Goal: Information Seeking & Learning: Learn about a topic

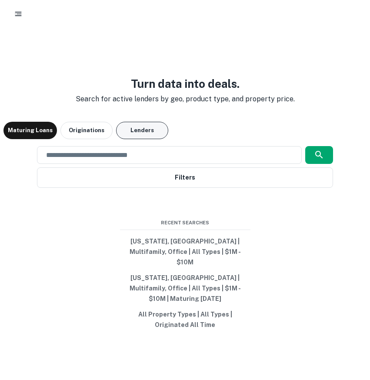
click at [141, 139] on button "Lenders" at bounding box center [142, 130] width 52 height 17
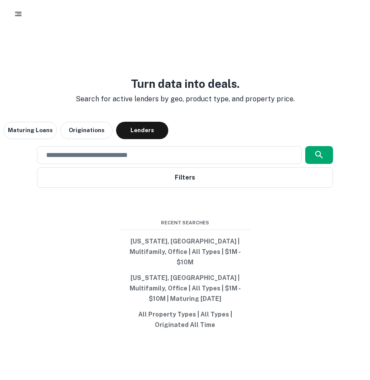
click at [17, 20] on button "button" at bounding box center [18, 14] width 16 height 16
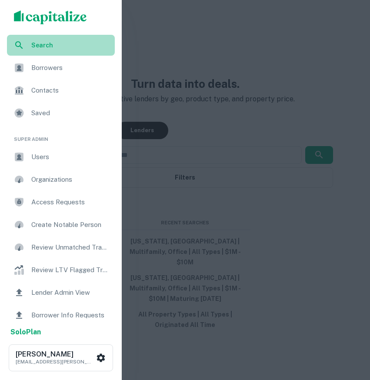
click at [46, 50] on span "Search" at bounding box center [70, 45] width 78 height 10
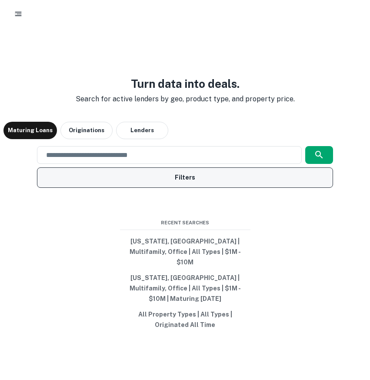
click at [219, 188] on button "Filters" at bounding box center [185, 177] width 296 height 20
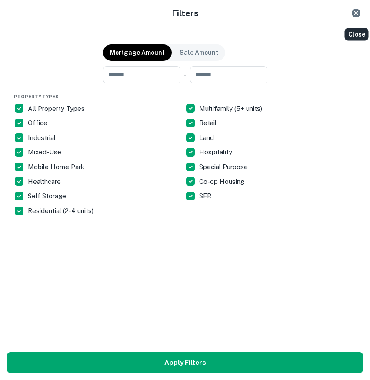
click at [354, 11] on icon "Close" at bounding box center [356, 13] width 9 height 9
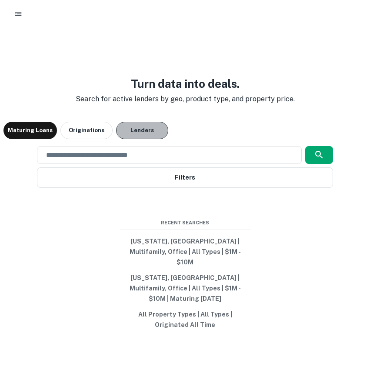
click at [138, 139] on button "Lenders" at bounding box center [142, 130] width 52 height 17
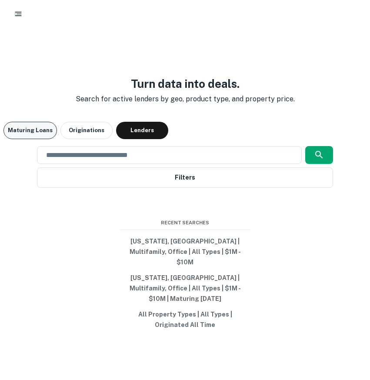
click at [44, 139] on button "Maturing Loans" at bounding box center [29, 130] width 53 height 17
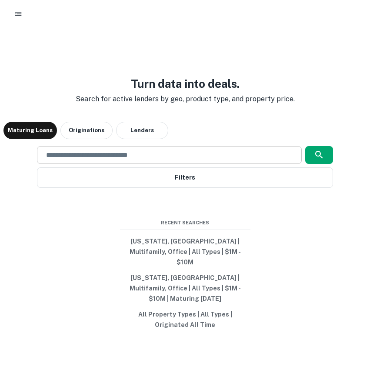
click at [87, 160] on input "text" at bounding box center [169, 155] width 257 height 10
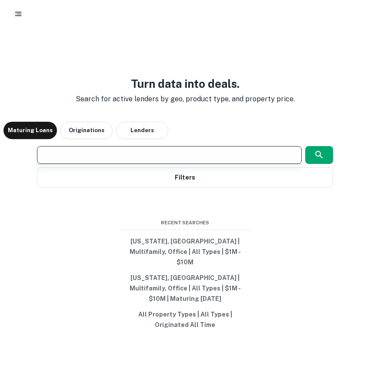
click at [105, 164] on div "​" at bounding box center [169, 155] width 265 height 18
click at [192, 134] on div "Maturing Loans Originations Lenders" at bounding box center [184, 130] width 363 height 17
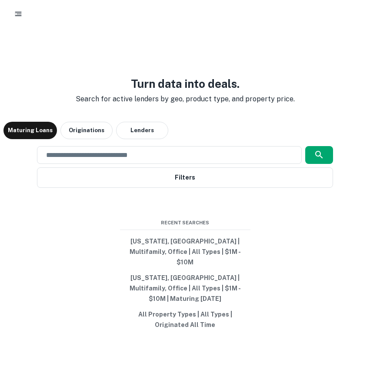
click at [172, 155] on div "Turn data into deals. Search for active lenders by geo, product type, and prope…" at bounding box center [184, 204] width 363 height 380
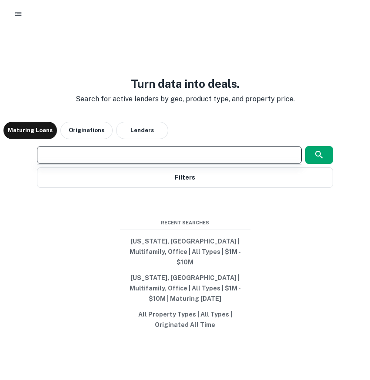
click at [174, 160] on input "text" at bounding box center [169, 155] width 257 height 10
type input "*"
click at [194, 253] on button "Florida, USA | Multifamily, Office | All Types | $1M - $10M" at bounding box center [185, 252] width 130 height 37
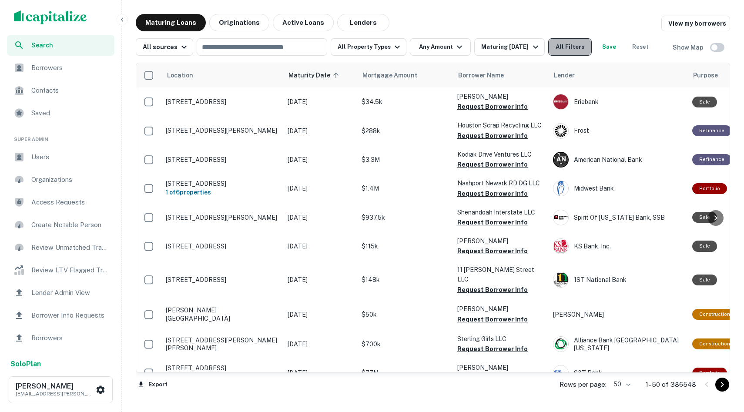
click at [370, 48] on button "All Filters" at bounding box center [569, 46] width 43 height 17
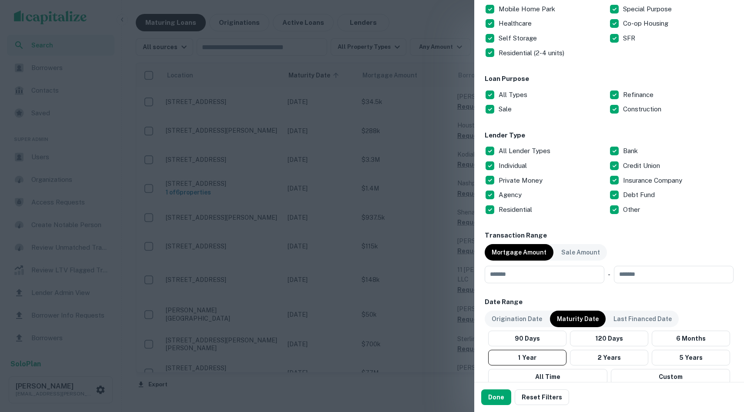
scroll to position [216, 0]
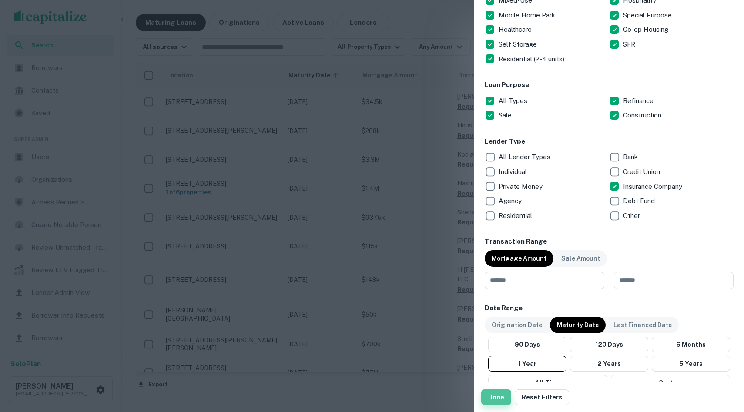
click at [370, 380] on button "Done" at bounding box center [496, 397] width 30 height 16
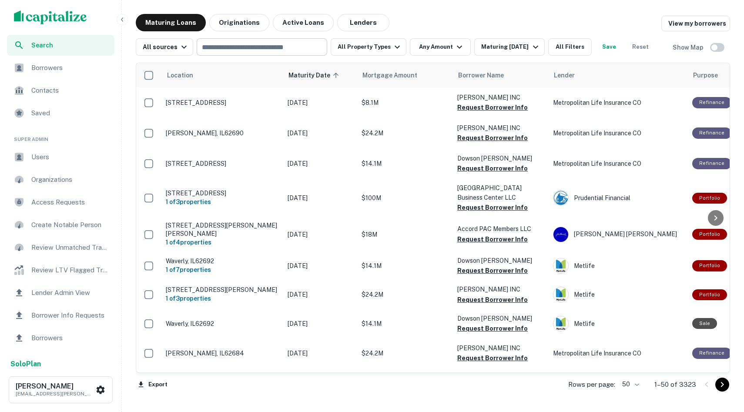
click at [291, 40] on div "​" at bounding box center [262, 46] width 130 height 17
type input "**********"
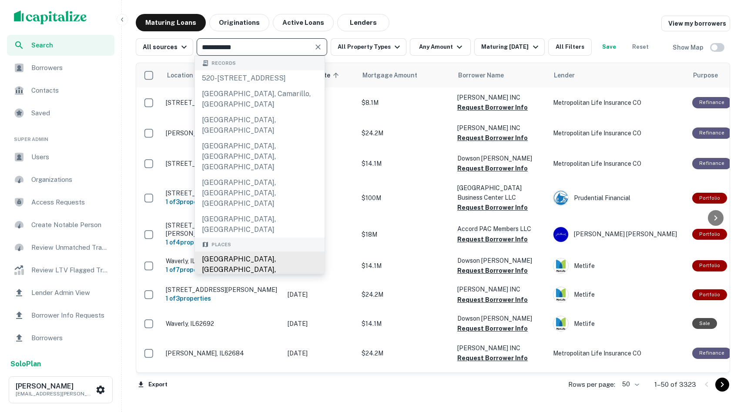
click at [224, 251] on div "Los Angeles, CA, USA" at bounding box center [260, 269] width 130 height 37
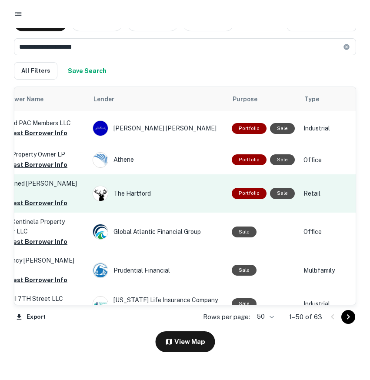
scroll to position [0, 339]
click at [130, 190] on div "The Hartford" at bounding box center [157, 194] width 130 height 16
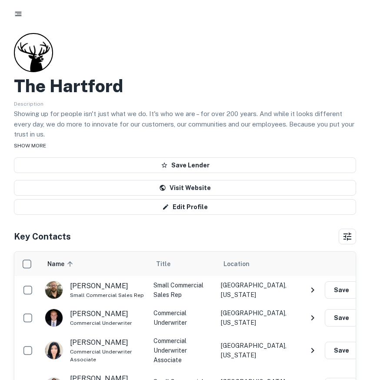
click at [27, 144] on span "SHOW MORE" at bounding box center [30, 146] width 32 height 6
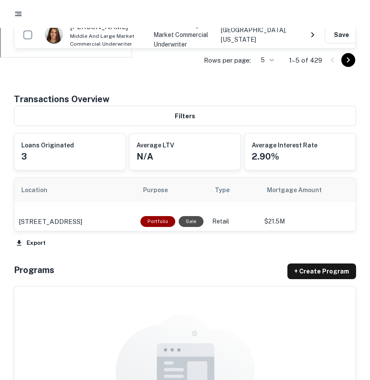
scroll to position [314, 0]
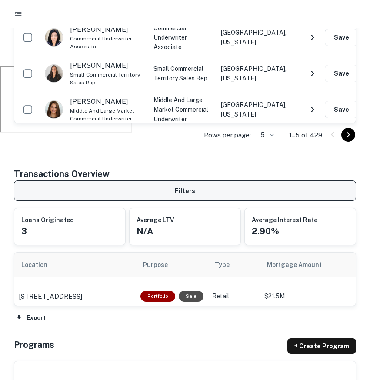
click at [204, 187] on button "Filters" at bounding box center [185, 190] width 342 height 20
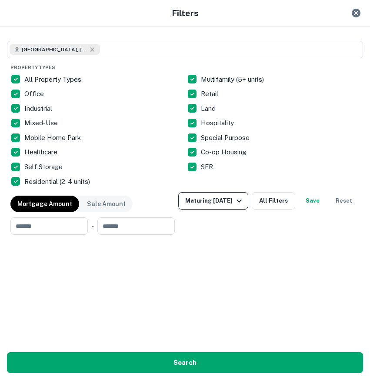
click at [244, 203] on div "Maturing In 1 Year" at bounding box center [214, 201] width 59 height 10
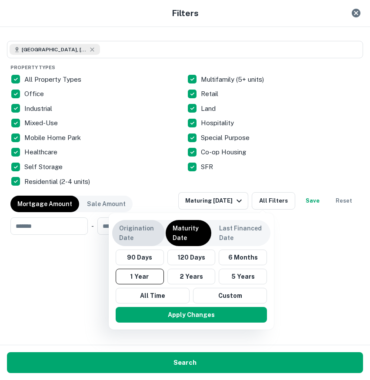
click at [145, 234] on p "Origination Date" at bounding box center [138, 233] width 39 height 19
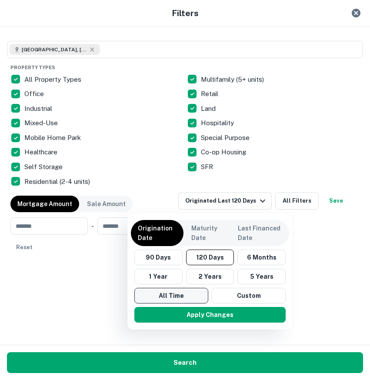
click at [173, 295] on button "All Time" at bounding box center [171, 296] width 74 height 16
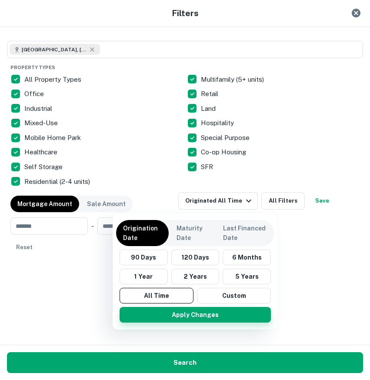
click at [197, 320] on button "Apply Changes" at bounding box center [195, 315] width 151 height 16
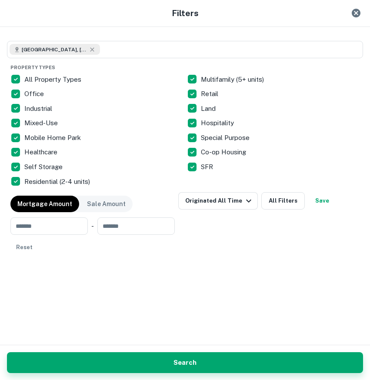
click at [199, 370] on button "Search" at bounding box center [185, 362] width 356 height 21
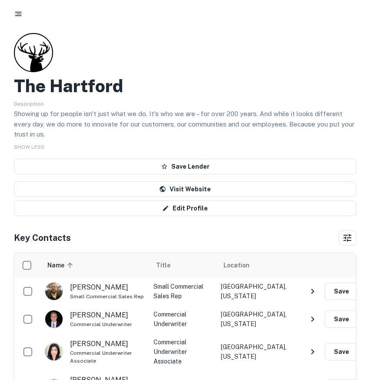
click at [15, 14] on icon "button" at bounding box center [18, 14] width 9 height 9
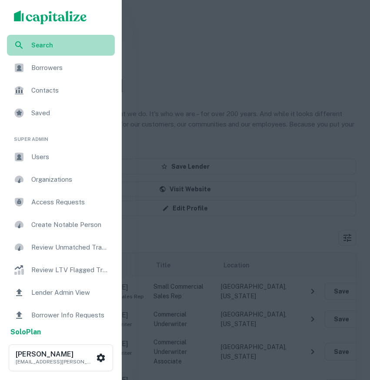
click at [42, 42] on span "Search" at bounding box center [70, 45] width 78 height 10
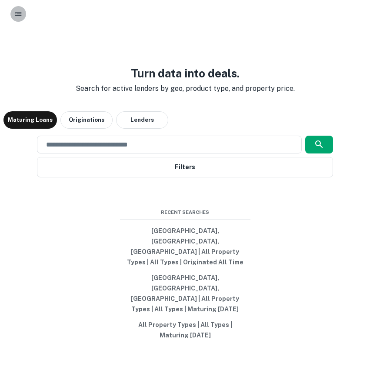
click at [22, 10] on button "button" at bounding box center [18, 14] width 16 height 16
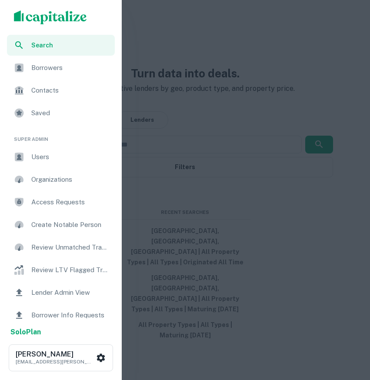
click at [43, 63] on span "Borrowers" at bounding box center [70, 68] width 78 height 10
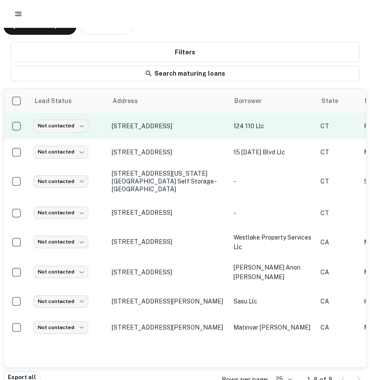
click at [120, 134] on td "110 Shippan Avenue Ext Stamford, CT06902" at bounding box center [168, 126] width 122 height 26
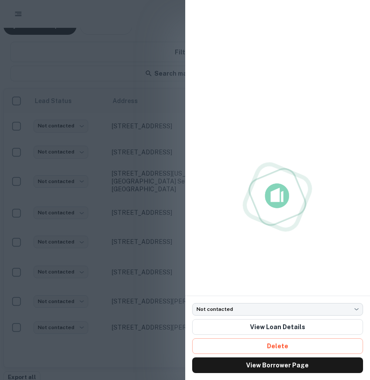
click at [121, 127] on div at bounding box center [185, 190] width 370 height 380
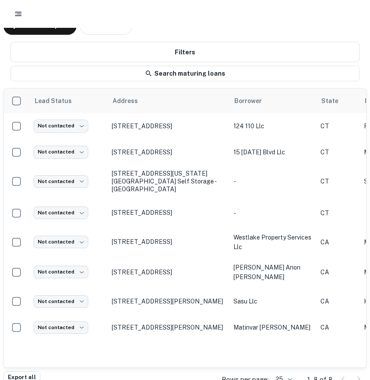
click at [121, 127] on p "110 Shippan Avenue Ext Stamford, CT06902" at bounding box center [168, 126] width 113 height 8
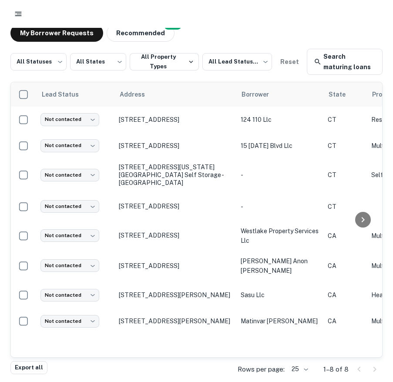
click at [16, 17] on icon "button" at bounding box center [18, 14] width 9 height 9
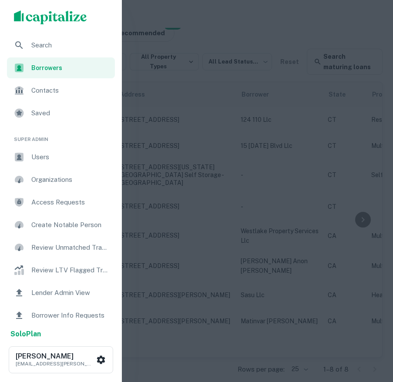
click at [175, 46] on div at bounding box center [196, 191] width 393 height 382
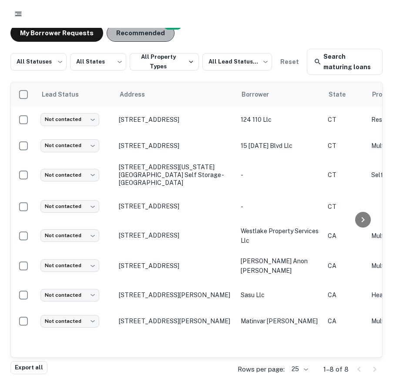
click at [149, 37] on button "Recommended" at bounding box center [141, 32] width 68 height 17
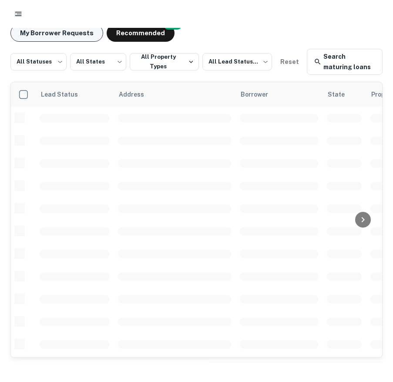
click at [56, 34] on button "My Borrower Requests" at bounding box center [56, 32] width 93 height 17
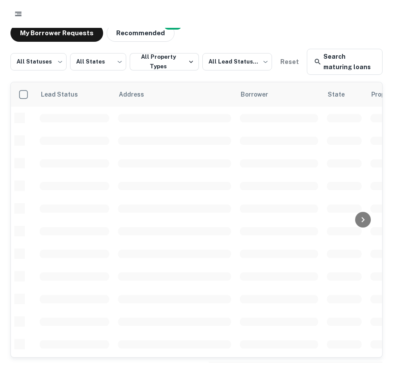
click at [18, 13] on icon "button" at bounding box center [18, 14] width 9 height 9
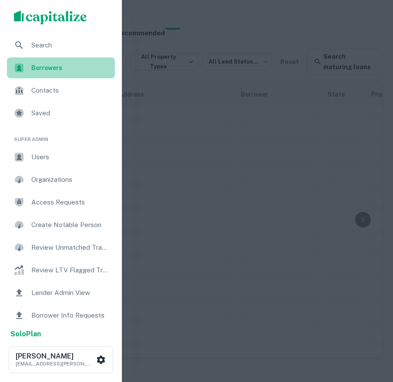
click at [57, 63] on span "Borrowers" at bounding box center [70, 68] width 78 height 10
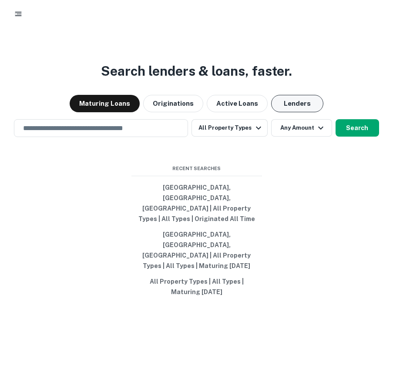
click at [302, 112] on button "Lenders" at bounding box center [297, 103] width 52 height 17
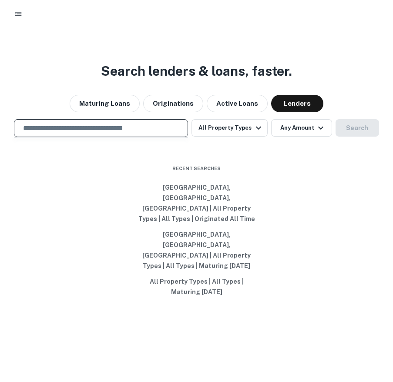
click at [130, 133] on input "text" at bounding box center [101, 128] width 166 height 10
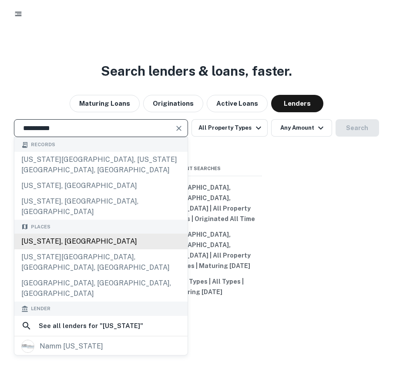
click at [58, 244] on div "California, USA" at bounding box center [100, 242] width 173 height 16
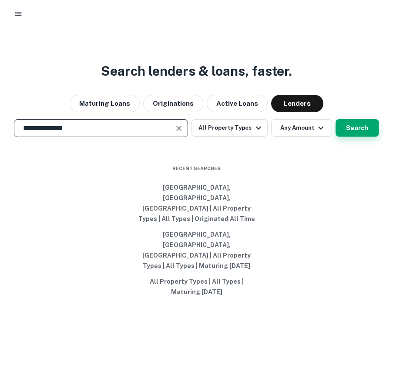
type input "**********"
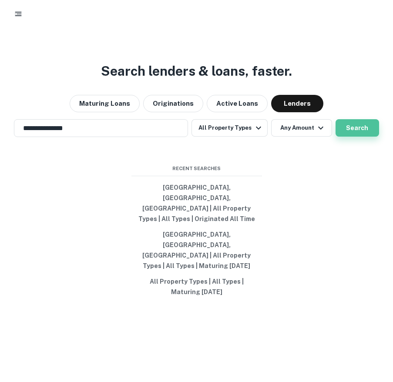
click at [353, 137] on button "Search" at bounding box center [356, 127] width 43 height 17
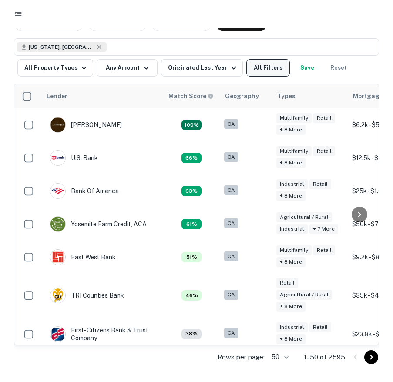
click at [259, 67] on button "All Filters" at bounding box center [267, 67] width 43 height 17
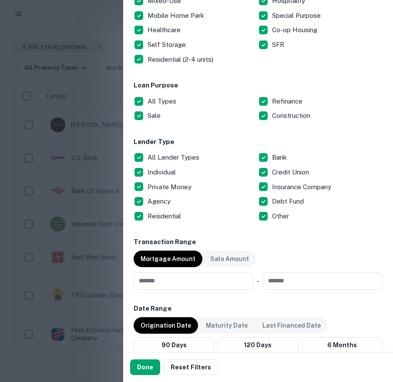
scroll to position [280, 0]
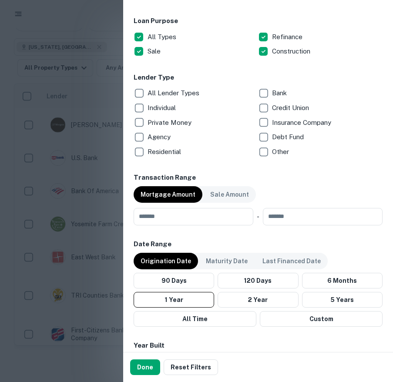
click at [161, 109] on p "Individual" at bounding box center [162, 108] width 30 height 10
click at [152, 373] on button "Done" at bounding box center [145, 367] width 30 height 16
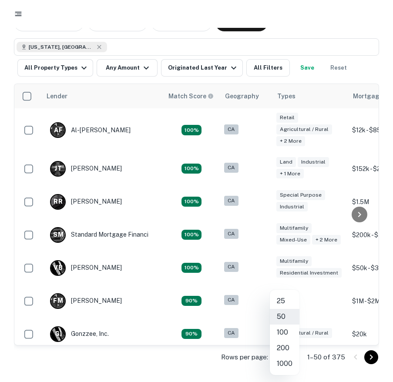
click at [288, 359] on body "Maturing Loans Originations Active Loans Lenders California, USA ​ All Property…" at bounding box center [196, 191] width 393 height 382
click at [287, 347] on li "200" at bounding box center [285, 348] width 30 height 16
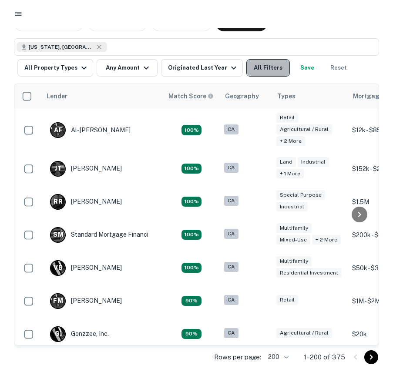
click at [247, 62] on button "All Filters" at bounding box center [267, 67] width 43 height 17
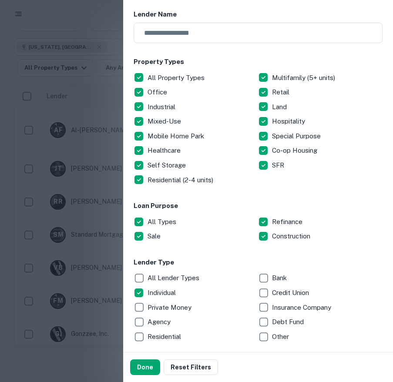
scroll to position [111, 0]
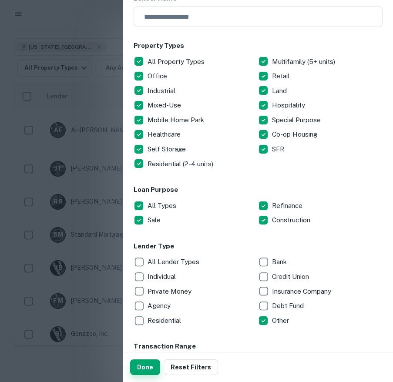
click at [139, 367] on button "Done" at bounding box center [145, 367] width 30 height 16
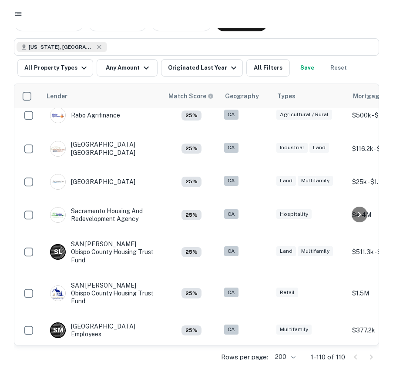
scroll to position [3516, 0]
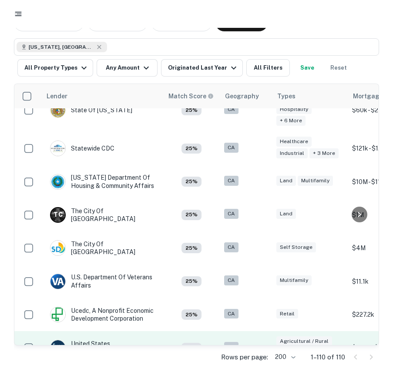
click at [97, 340] on div "United States America" at bounding box center [102, 348] width 104 height 16
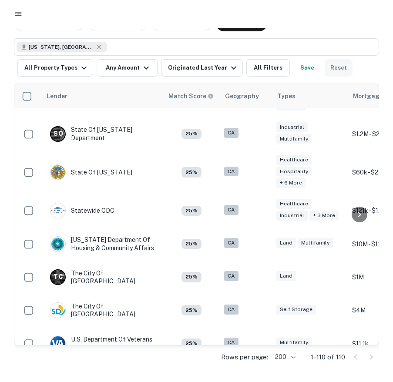
click at [339, 76] on button "Reset" at bounding box center [338, 67] width 28 height 17
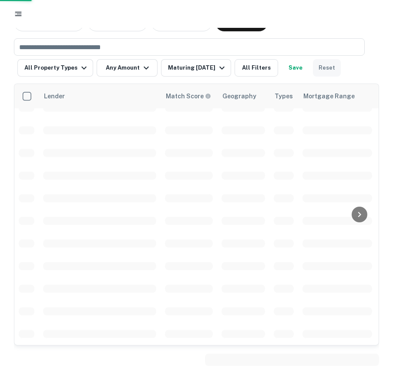
scroll to position [2025, 0]
click at [316, 70] on button "Reset" at bounding box center [327, 67] width 28 height 17
click at [148, 50] on input "text" at bounding box center [189, 47] width 344 height 12
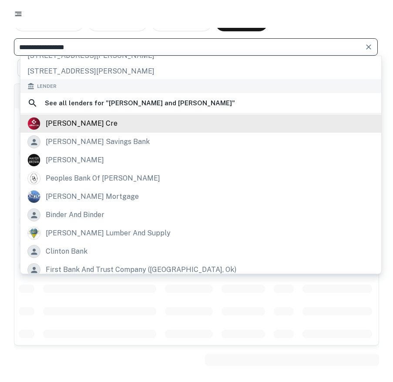
scroll to position [106, 0]
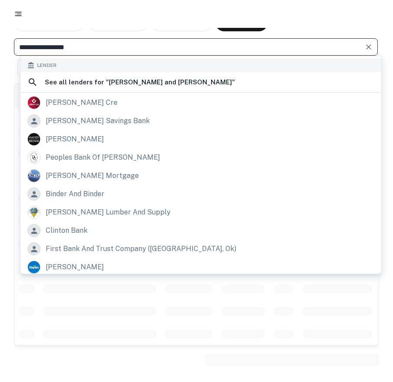
click at [44, 49] on input "**********" at bounding box center [189, 47] width 344 height 12
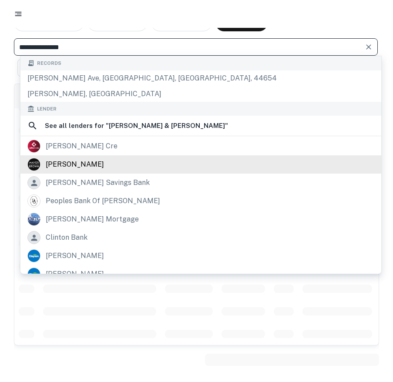
scroll to position [46, 0]
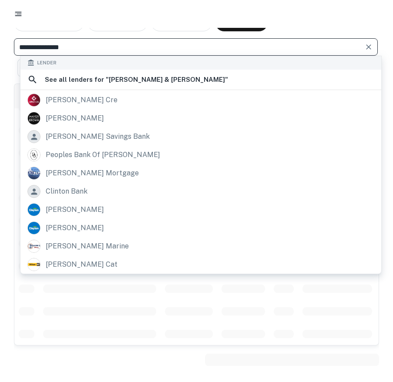
type input "**********"
click at [12, 187] on div "**********" at bounding box center [196, 192] width 386 height 356
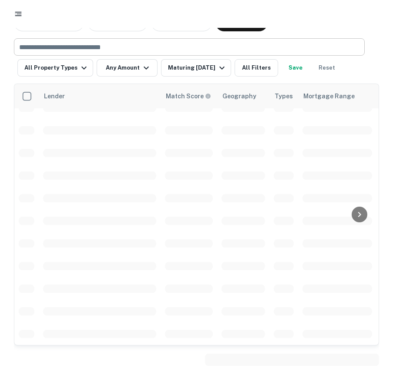
click at [107, 51] on input "text" at bounding box center [189, 47] width 344 height 12
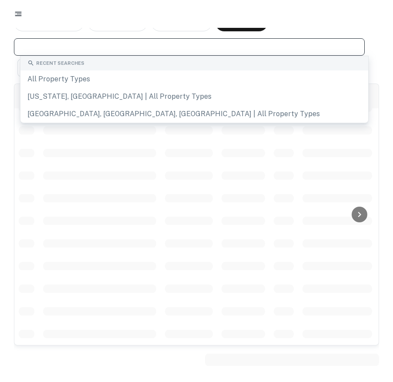
click at [130, 11] on div at bounding box center [196, 14] width 372 height 16
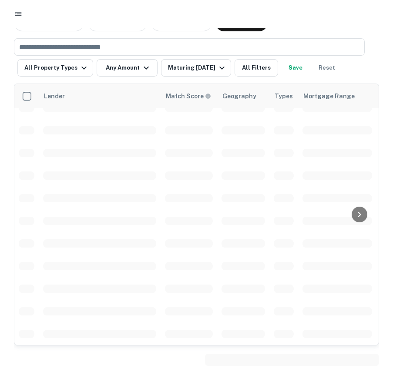
click at [15, 10] on icon "button" at bounding box center [18, 14] width 9 height 9
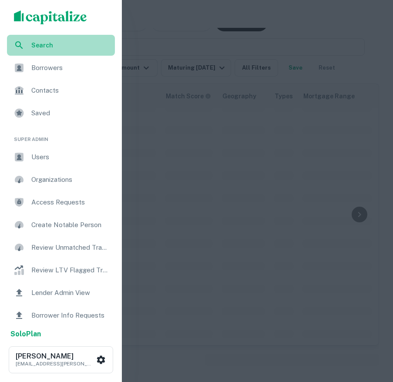
click at [47, 50] on div "Search" at bounding box center [61, 45] width 108 height 21
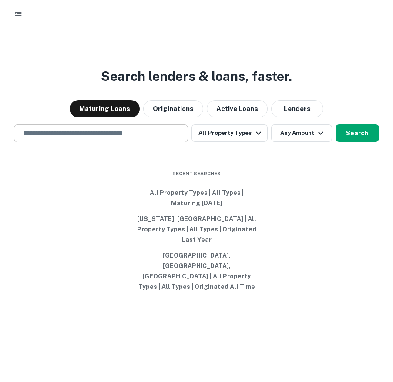
click at [139, 142] on div "​" at bounding box center [101, 133] width 174 height 18
click at [291, 117] on button "Lenders" at bounding box center [297, 108] width 52 height 17
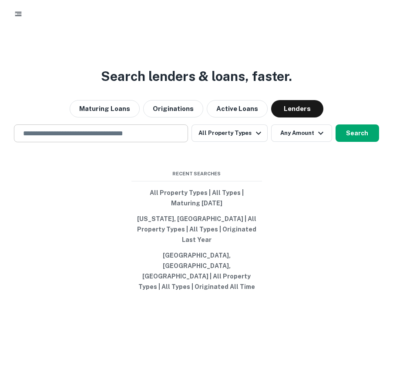
click at [129, 138] on input "text" at bounding box center [101, 133] width 166 height 10
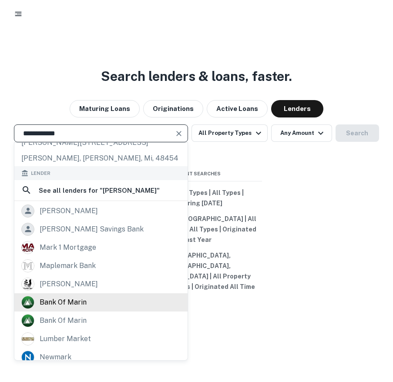
scroll to position [77, 0]
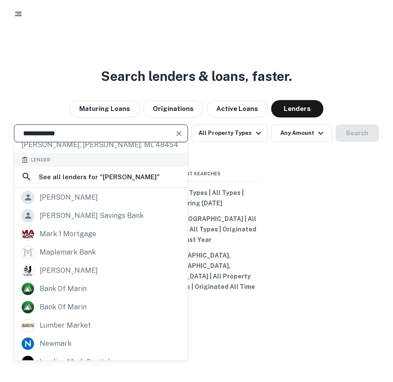
type input "**********"
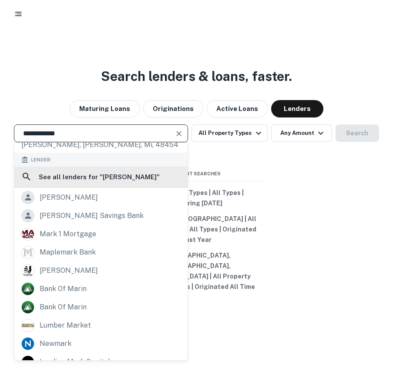
click at [110, 180] on h6 "See all lenders for " [PERSON_NAME] "" at bounding box center [99, 177] width 121 height 10
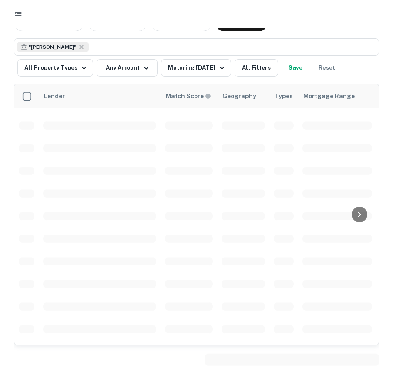
scroll to position [393, 0]
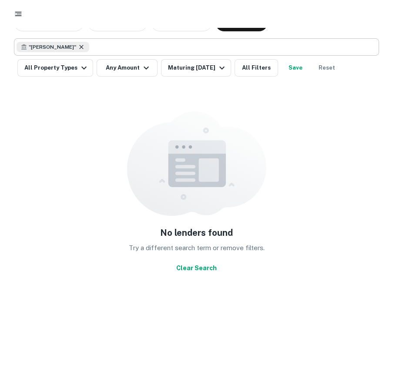
click at [78, 44] on icon at bounding box center [81, 46] width 7 height 7
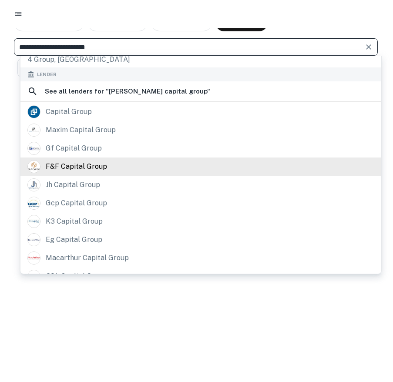
scroll to position [109, 0]
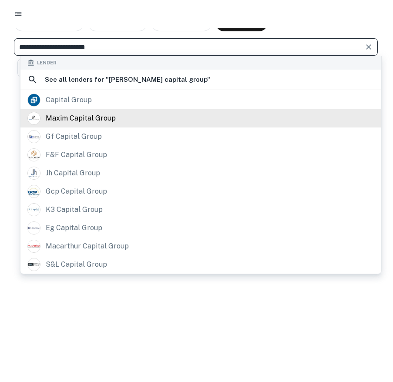
type input "**********"
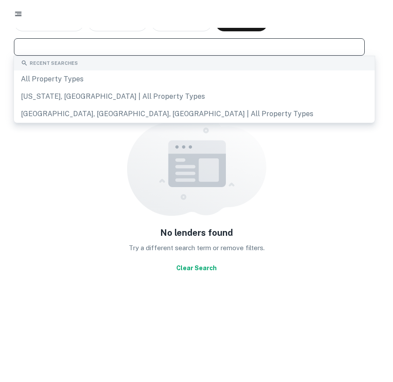
click at [115, 42] on input "text" at bounding box center [189, 47] width 344 height 12
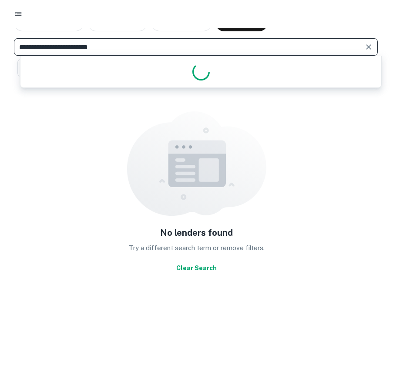
type input "**********"
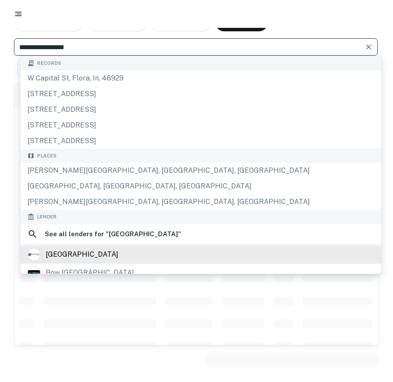
type input "**********"
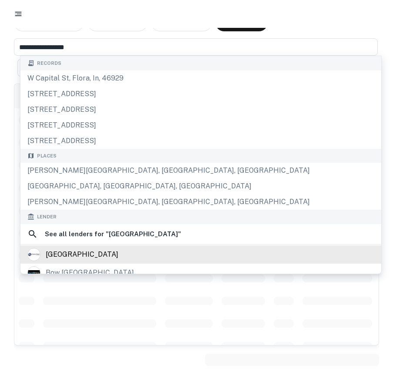
click at [99, 251] on div "[GEOGRAPHIC_DATA]" at bounding box center [82, 254] width 73 height 13
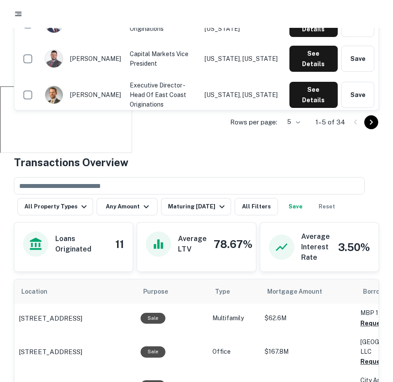
scroll to position [298, 0]
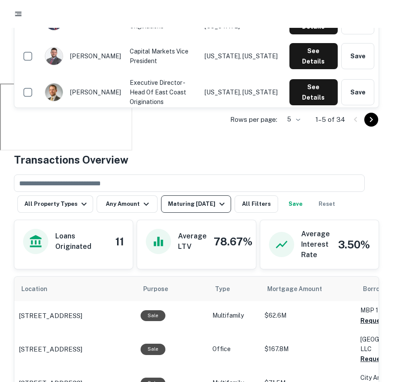
click at [191, 198] on button "Maturing [DATE]" at bounding box center [196, 203] width 70 height 17
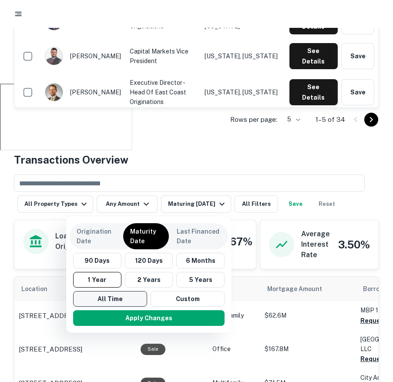
click at [131, 294] on button "All Time" at bounding box center [110, 299] width 74 height 16
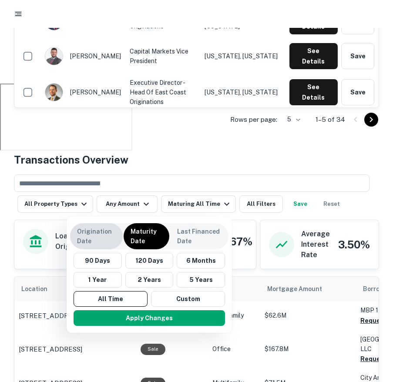
click at [100, 237] on p "Origination Date" at bounding box center [96, 236] width 39 height 19
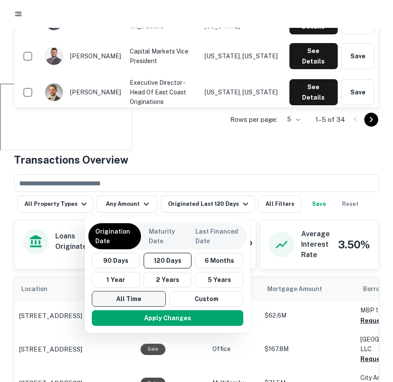
click at [127, 300] on button "All Time" at bounding box center [129, 299] width 74 height 16
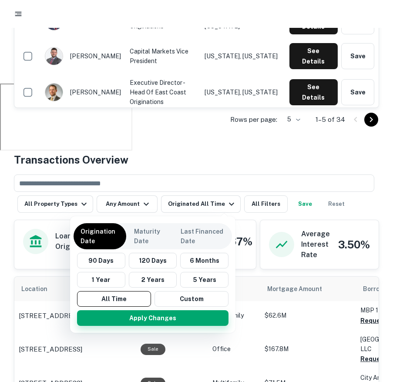
click at [146, 318] on button "Apply Changes" at bounding box center [152, 318] width 151 height 16
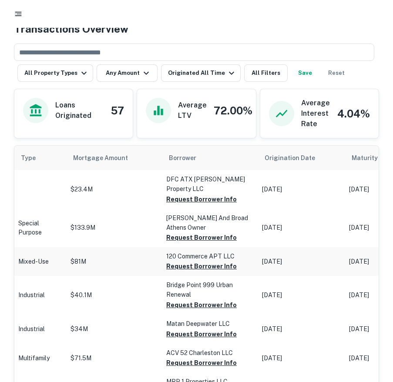
scroll to position [0, 305]
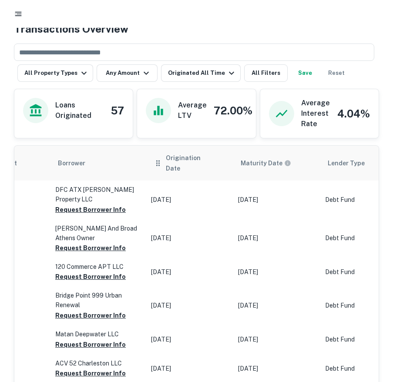
click at [204, 165] on th "Origination Date" at bounding box center [190, 163] width 87 height 35
click at [209, 160] on span "Origination Date" at bounding box center [196, 163] width 61 height 21
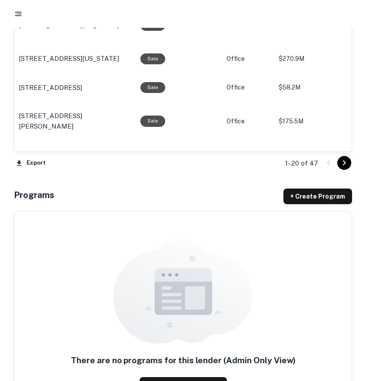
scroll to position [1019, 0]
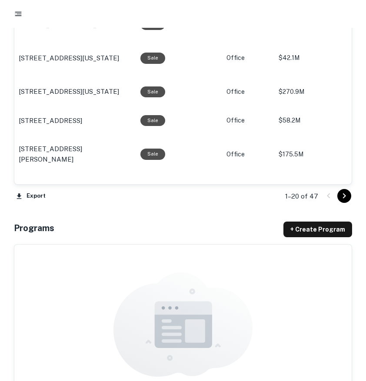
click at [349, 198] on icon "Go to next page" at bounding box center [344, 196] width 10 height 10
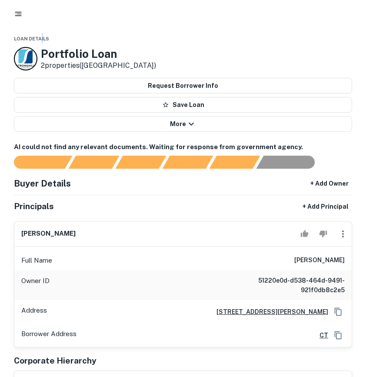
click at [57, 64] on p "2 properties (CT)" at bounding box center [98, 65] width 115 height 10
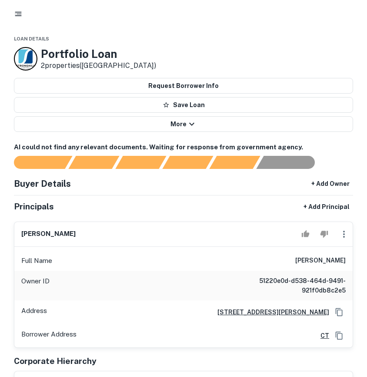
click at [19, 19] on button "button" at bounding box center [18, 14] width 16 height 16
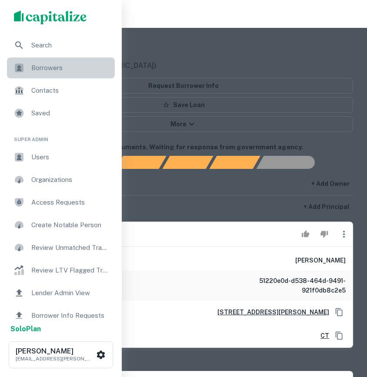
click at [50, 64] on span "Borrowers" at bounding box center [70, 68] width 78 height 10
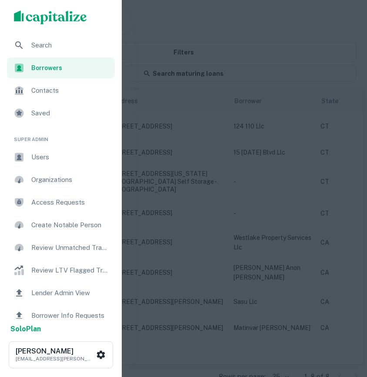
drag, startPoint x: 41, startPoint y: 28, endPoint x: 37, endPoint y: 23, distance: 6.2
click at [41, 28] on div "scrollable content" at bounding box center [61, 17] width 122 height 35
click at [37, 23] on img "scrollable content" at bounding box center [50, 17] width 73 height 14
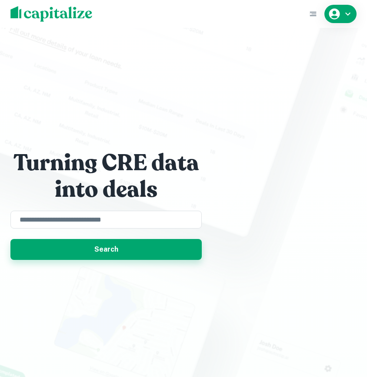
click at [93, 256] on button "Search" at bounding box center [105, 249] width 191 height 21
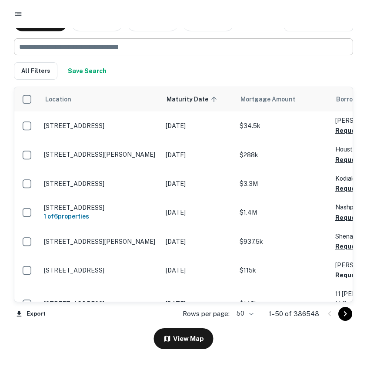
click at [157, 42] on input "text" at bounding box center [180, 46] width 333 height 17
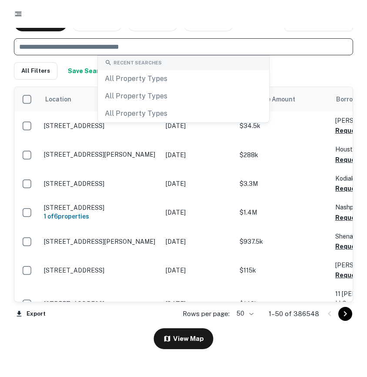
click at [308, 13] on div at bounding box center [183, 14] width 346 height 16
